Goal: Task Accomplishment & Management: Complete application form

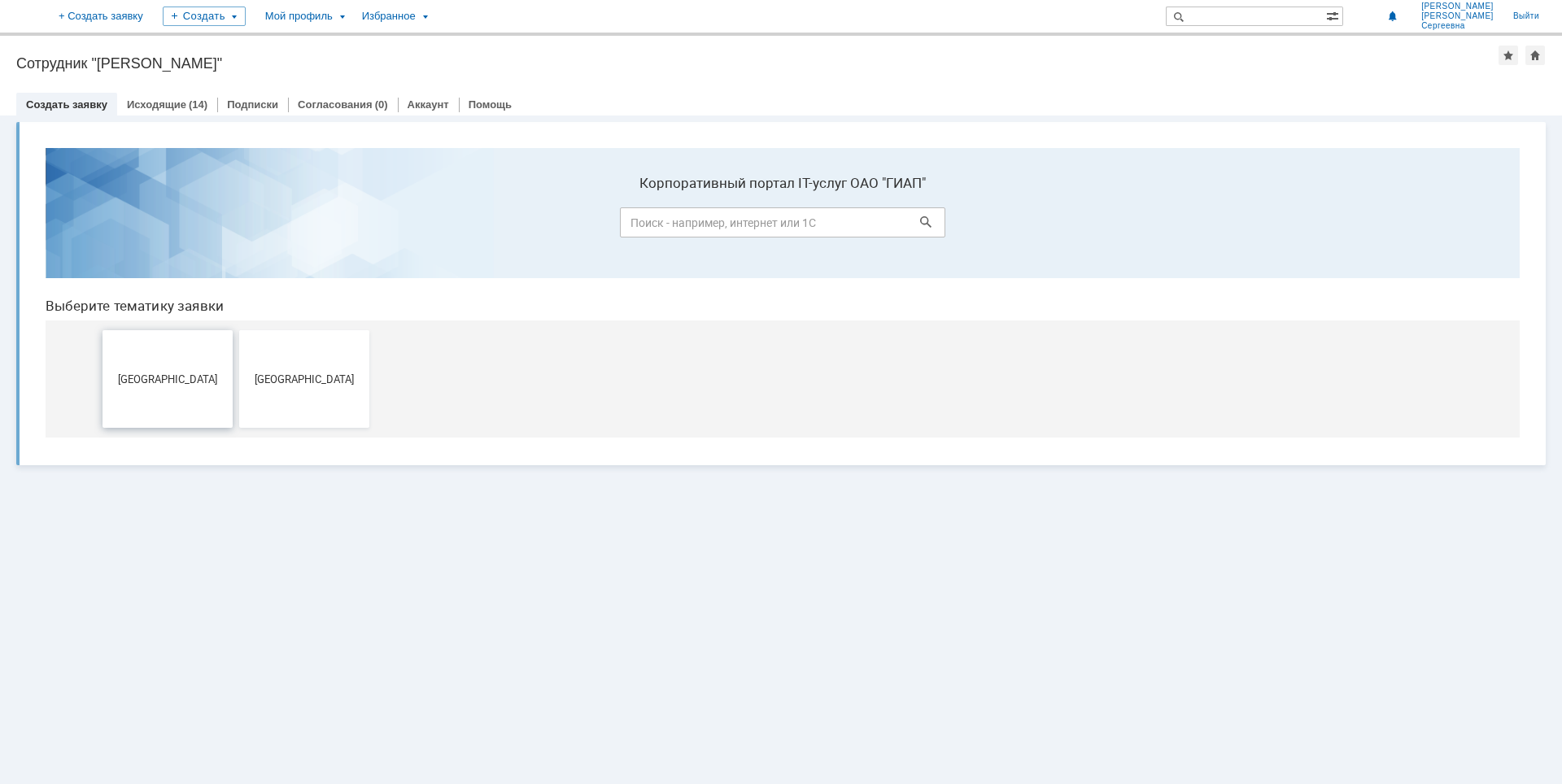
drag, startPoint x: 194, startPoint y: 379, endPoint x: 227, endPoint y: 510, distance: 135.1
click at [194, 379] on span "[GEOGRAPHIC_DATA]" at bounding box center [168, 379] width 121 height 12
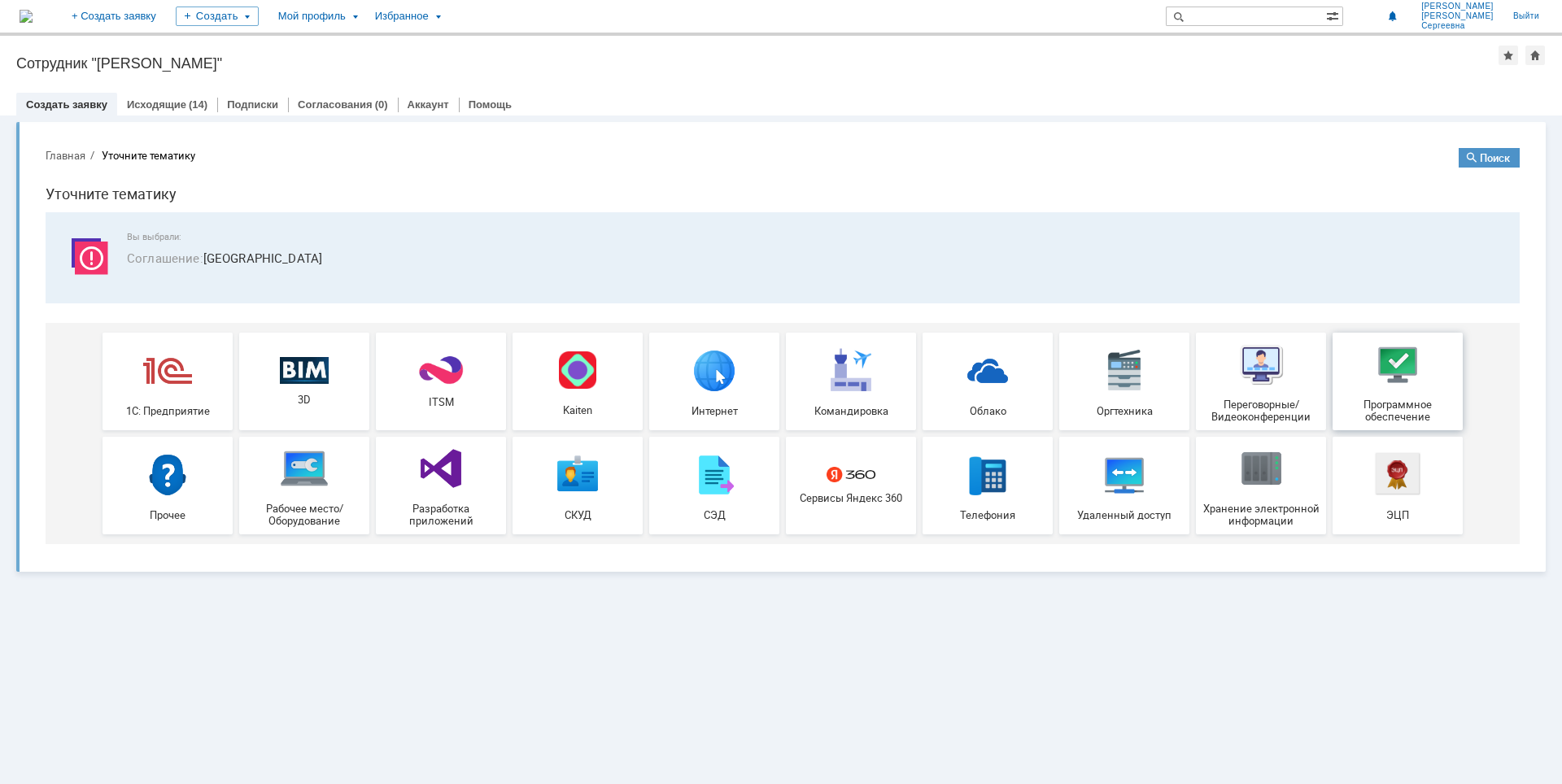
click at [1417, 374] on img at bounding box center [1397, 365] width 49 height 49
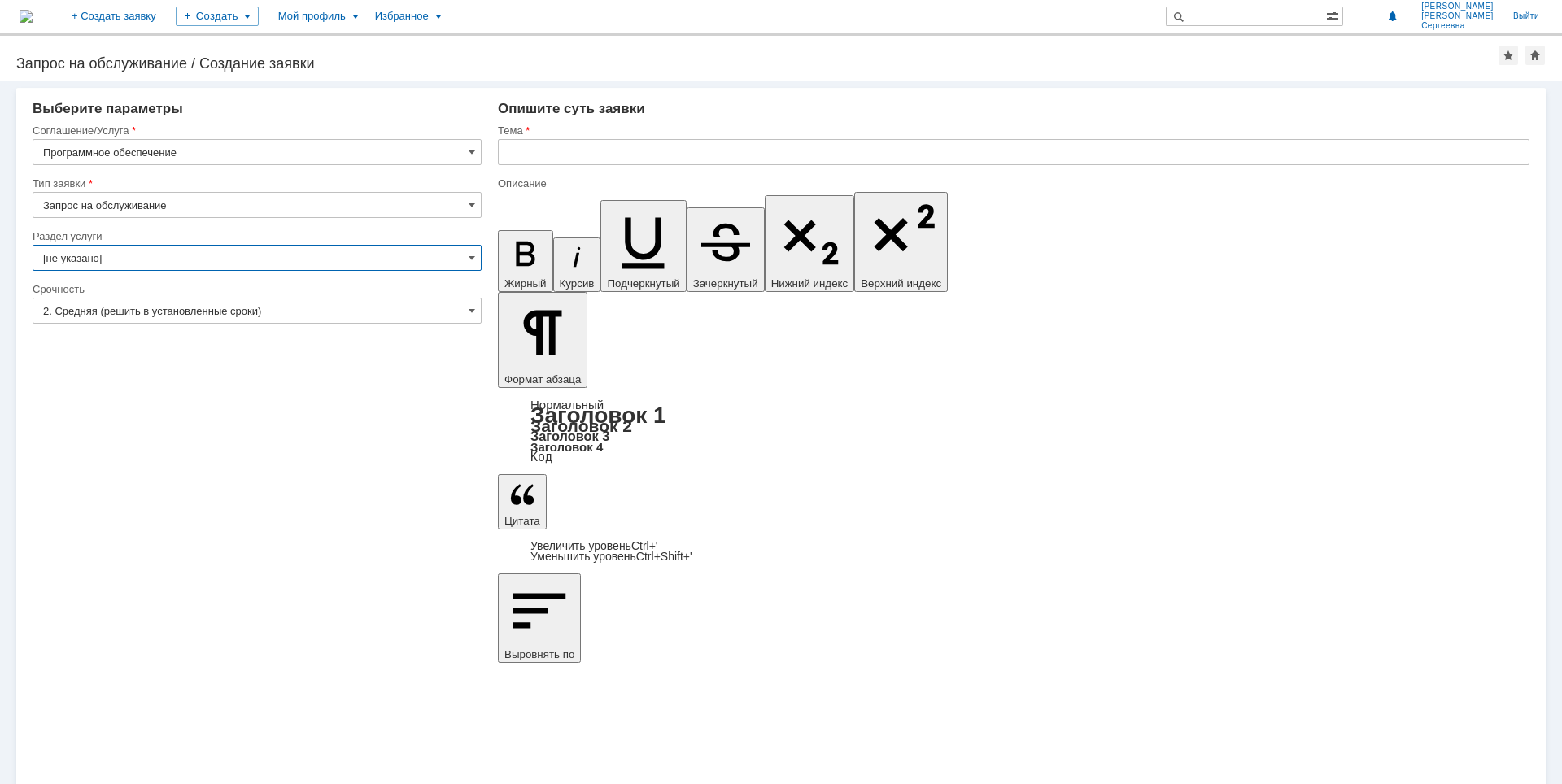
click at [106, 251] on input "[не указано]" at bounding box center [256, 258] width 449 height 26
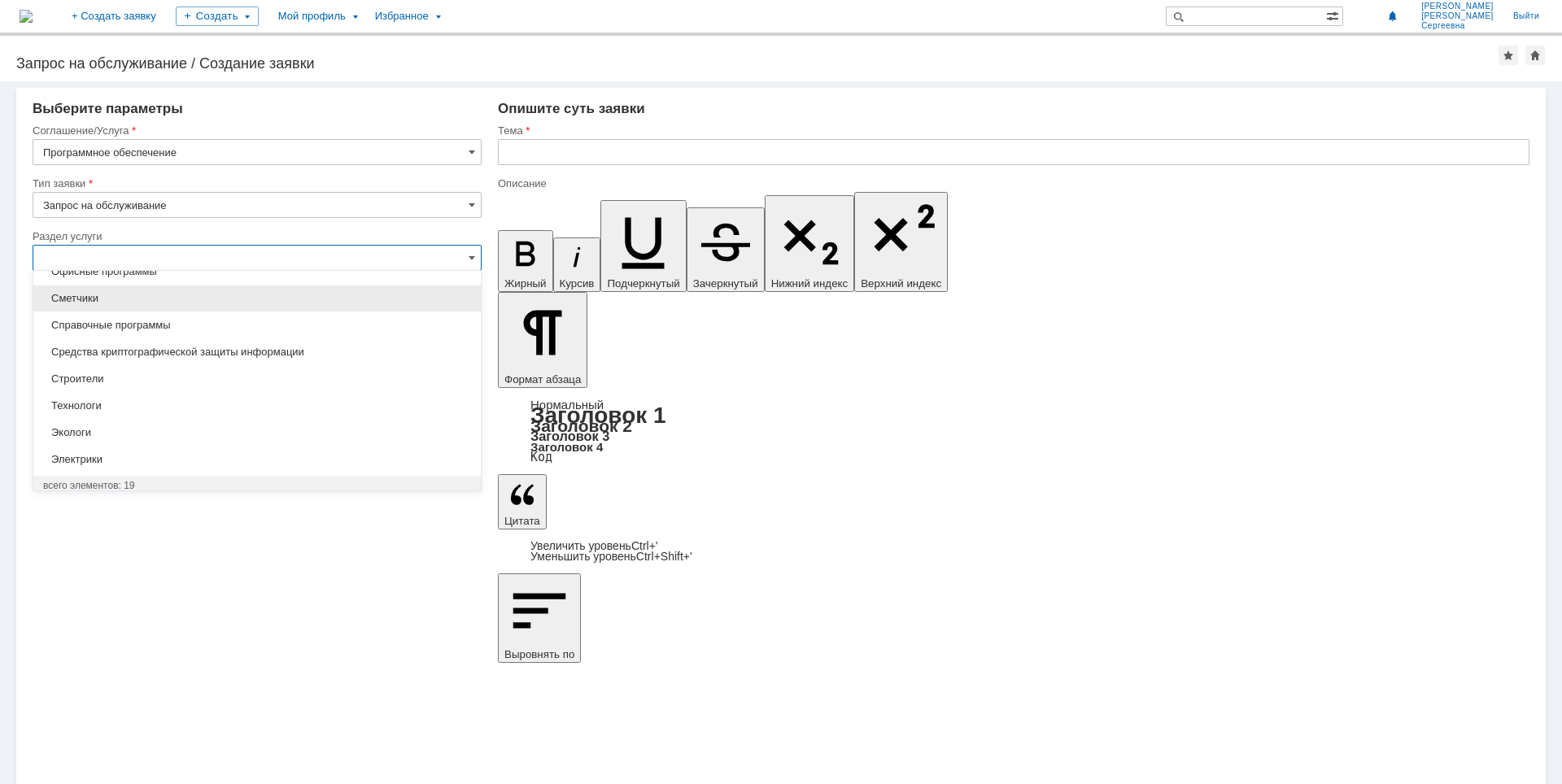
scroll to position [343, 0]
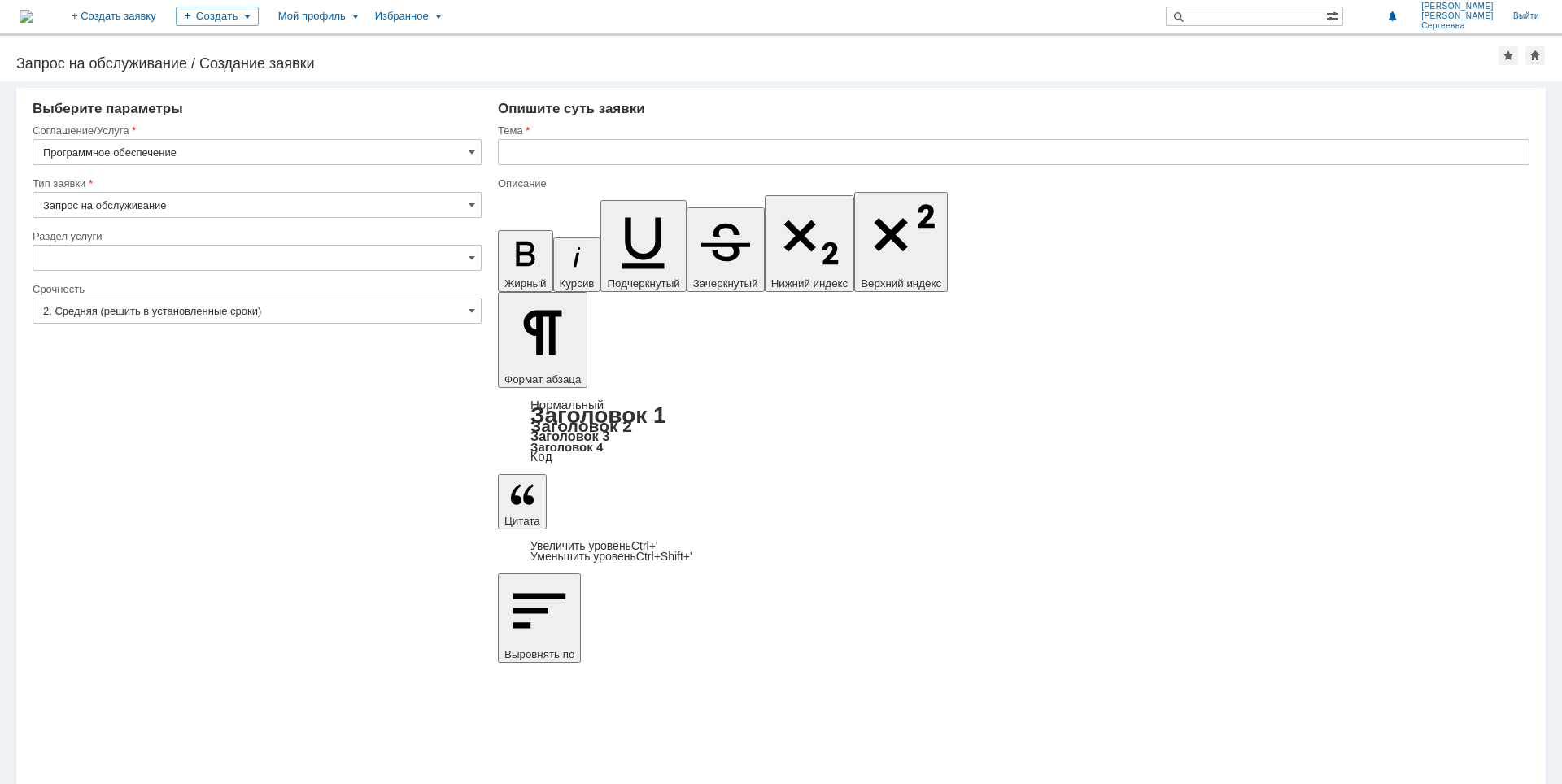
click at [126, 535] on div "Внимание! Выберите параметры Соглашение/Услуга Программное обеспечение Тип заяв…" at bounding box center [781, 432] width 1562 height 703
type input "[не указано]"
click at [132, 305] on input "2. Средняя (решить в установленные сроки)" at bounding box center [256, 311] width 449 height 26
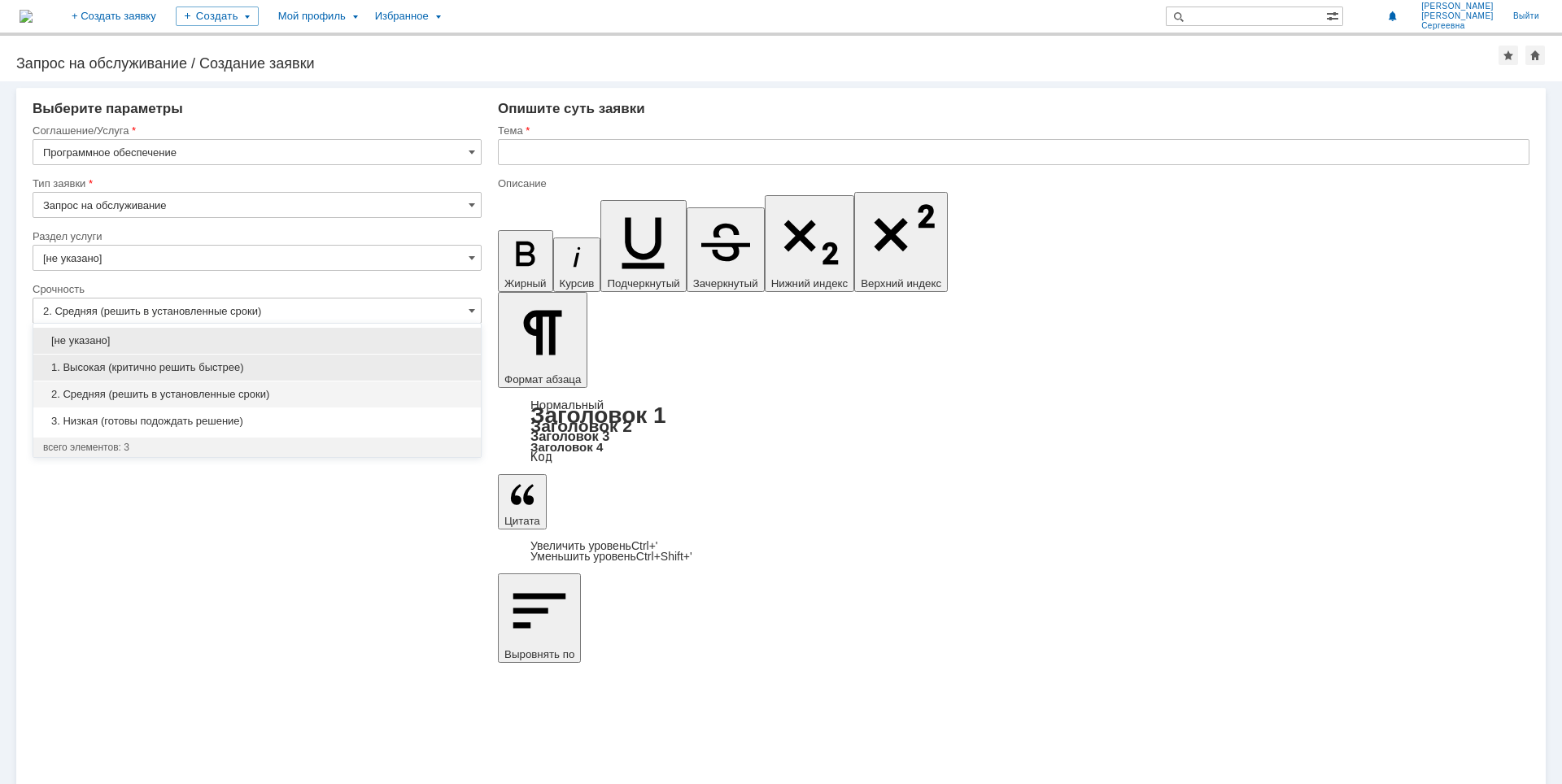
click at [96, 364] on span "1. Высокая (критично решить быстрее)" at bounding box center [256, 368] width 428 height 13
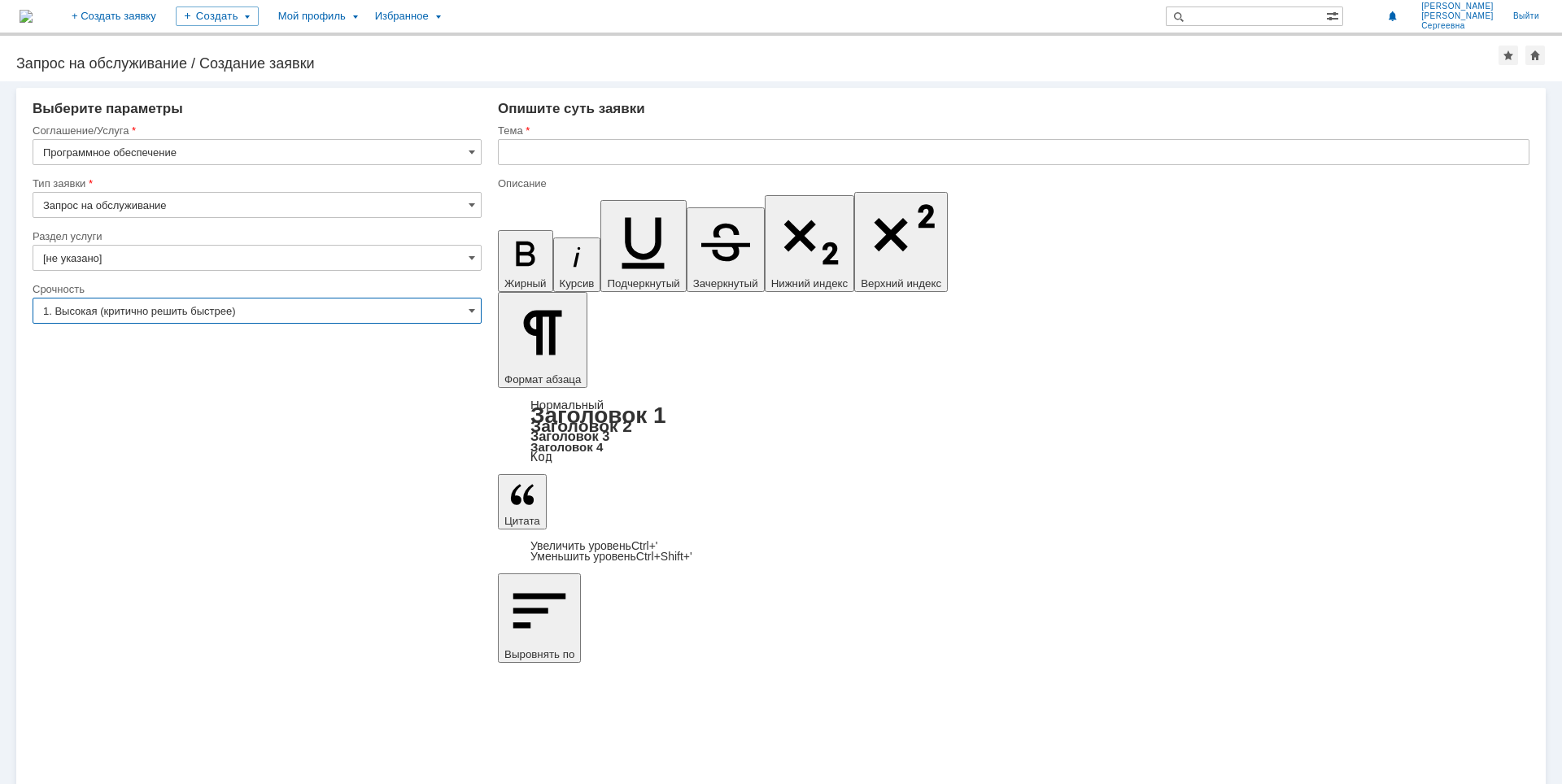
type input "1. Высокая (критично решить быстрее)"
click at [519, 144] on input "text" at bounding box center [1013, 152] width 1032 height 26
type input "Установка ЛИРА САПР 21"
click at [768, 707] on div "Внимание! Выберите параметры Соглашение/Услуга Программное обеспечение Тип заяв…" at bounding box center [781, 432] width 1562 height 703
